Goal: Find specific page/section: Find specific page/section

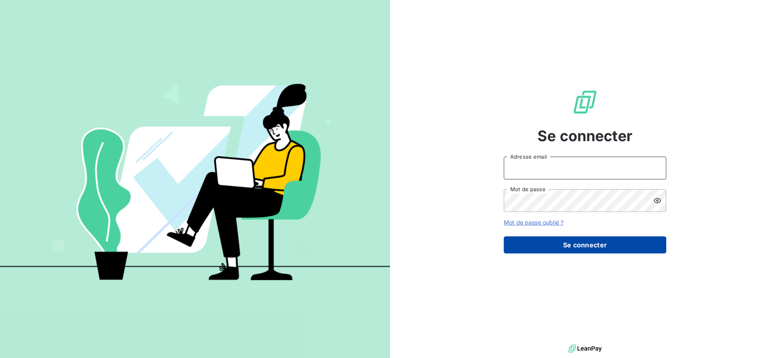
type input "issy7@adaptel.fr"
click at [573, 250] on button "Se connecter" at bounding box center [585, 244] width 163 height 17
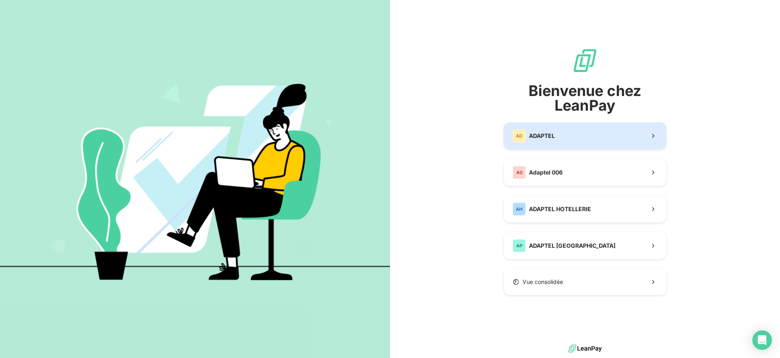
click at [537, 133] on span "ADAPTEL" at bounding box center [542, 136] width 26 height 8
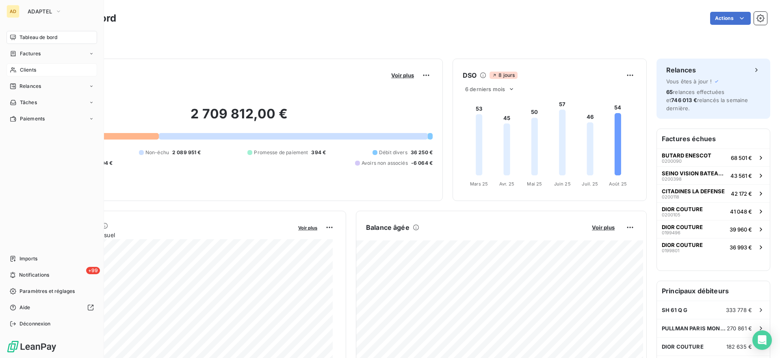
click at [37, 69] on div "Clients" at bounding box center [52, 69] width 91 height 13
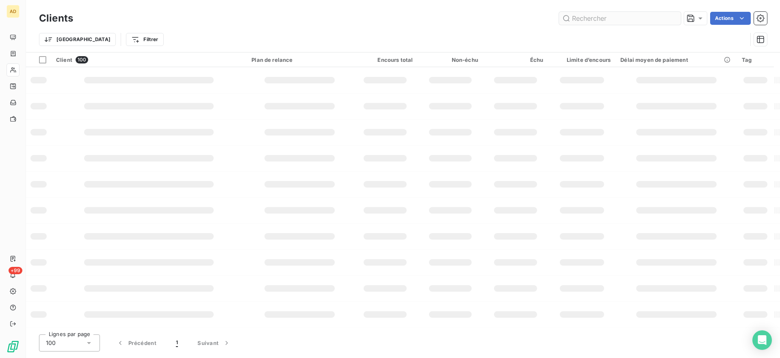
click at [629, 17] on input "text" at bounding box center [620, 18] width 122 height 13
type input "louvre"
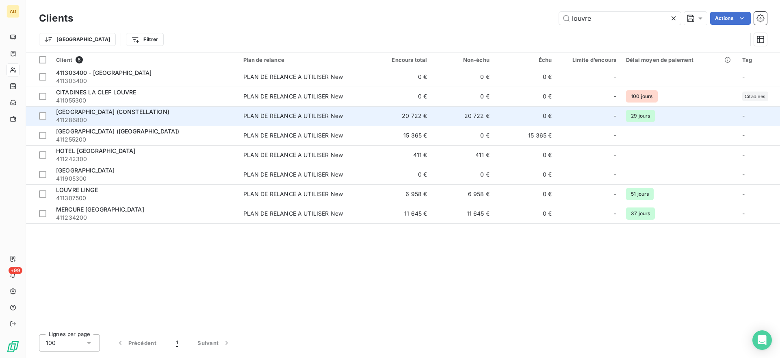
click at [150, 113] on span "[GEOGRAPHIC_DATA] (CONSTELLATION)" at bounding box center [112, 111] width 113 height 7
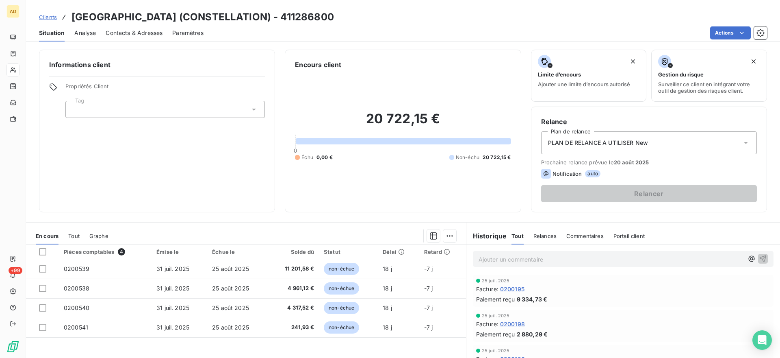
click at [124, 39] on div "Contacts & Adresses" at bounding box center [134, 32] width 57 height 17
